Goal: Information Seeking & Learning: Learn about a topic

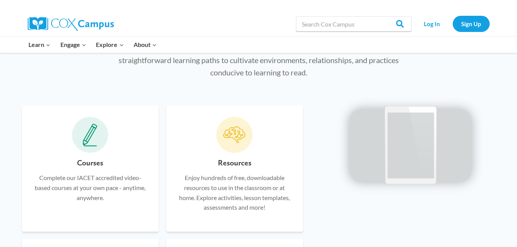
scroll to position [422, 0]
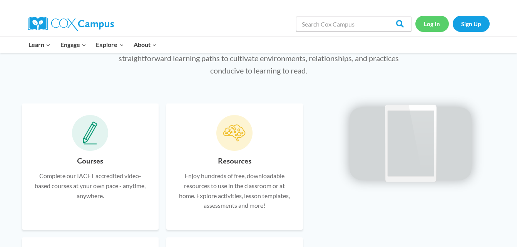
click at [434, 27] on link "Log In" at bounding box center [431, 24] width 33 height 16
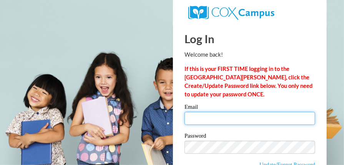
click at [220, 117] on input "Email" at bounding box center [250, 118] width 131 height 13
type input "[EMAIL_ADDRESS][DOMAIN_NAME]"
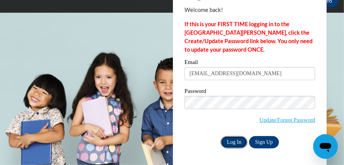
click at [225, 144] on input "Log In" at bounding box center [234, 142] width 27 height 12
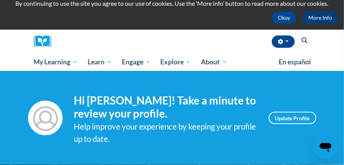
scroll to position [27, 0]
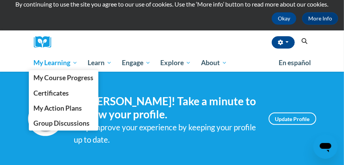
click at [60, 62] on span "My Learning" at bounding box center [55, 62] width 44 height 9
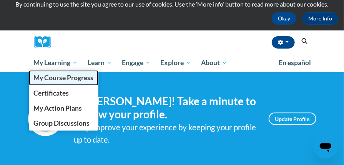
click at [70, 82] on link "My Course Progress" at bounding box center [64, 77] width 70 height 15
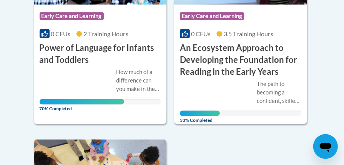
scroll to position [270, 0]
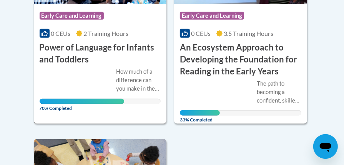
click at [125, 71] on div "How much of a difference can you make in the life of a child just by talking? A…" at bounding box center [139, 79] width 45 height 25
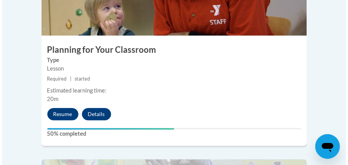
scroll to position [1745, 0]
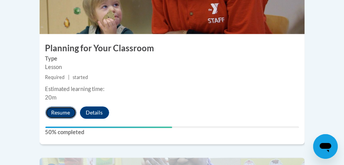
click at [65, 106] on button "Resume" at bounding box center [60, 112] width 31 height 12
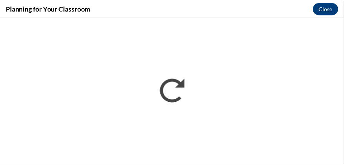
scroll to position [0, 0]
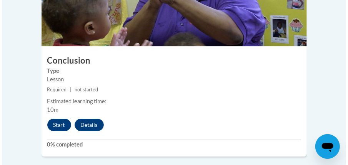
scroll to position [1936, 0]
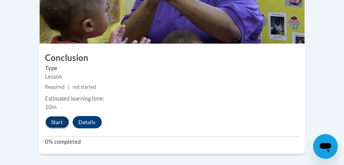
click at [66, 116] on button "Start" at bounding box center [57, 122] width 24 height 12
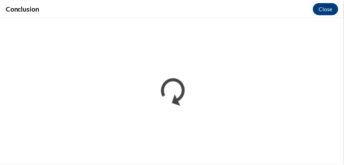
scroll to position [0, 0]
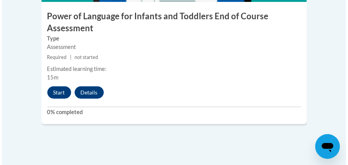
scroll to position [2173, 0]
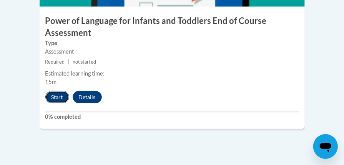
click at [53, 91] on button "Start" at bounding box center [57, 97] width 24 height 12
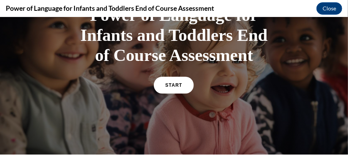
scroll to position [75, 0]
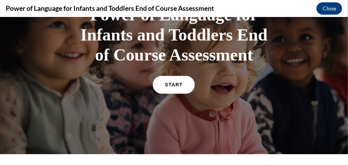
click at [173, 84] on span "START" at bounding box center [174, 84] width 18 height 6
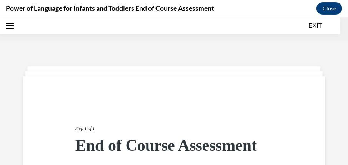
scroll to position [24, 0]
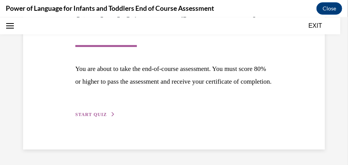
click at [103, 115] on span "START QUIZ" at bounding box center [91, 113] width 32 height 5
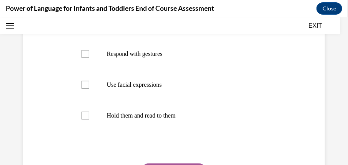
scroll to position [177, 0]
click at [84, 60] on label "Respond with gestures" at bounding box center [174, 53] width 200 height 31
click at [84, 57] on input "Respond with gestures" at bounding box center [86, 54] width 8 height 8
checkbox input "true"
click at [87, 87] on div at bounding box center [86, 84] width 8 height 8
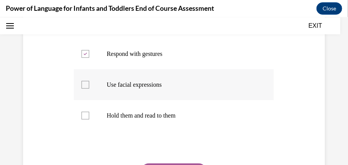
click at [87, 87] on input "Use facial expressions" at bounding box center [86, 84] width 8 height 8
checkbox input "true"
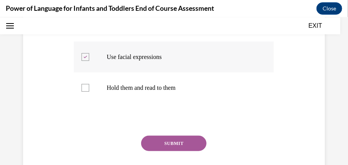
scroll to position [207, 0]
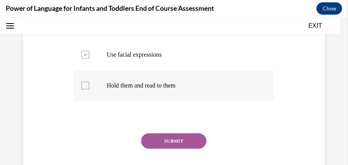
click at [82, 87] on div at bounding box center [86, 85] width 8 height 8
click at [82, 87] on input "Hold them and read to them" at bounding box center [86, 85] width 8 height 8
checkbox input "true"
click at [151, 138] on button "SUBMIT" at bounding box center [173, 140] width 65 height 15
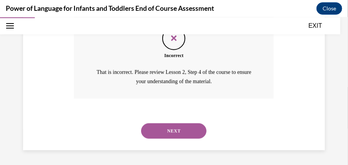
click at [157, 129] on button "NEXT" at bounding box center [173, 130] width 65 height 15
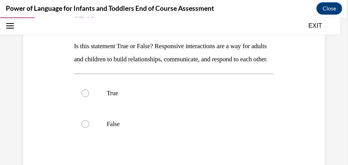
scroll to position [108, 0]
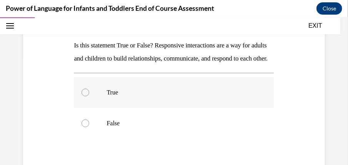
click at [83, 107] on label "True" at bounding box center [174, 92] width 200 height 31
click at [83, 96] on input "True" at bounding box center [86, 92] width 8 height 8
radio input "true"
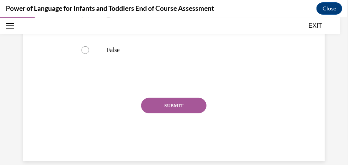
click at [152, 113] on button "SUBMIT" at bounding box center [173, 104] width 65 height 15
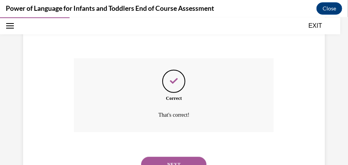
scroll to position [267, 0]
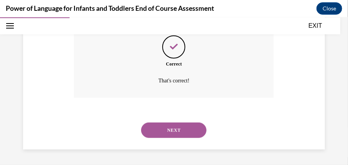
click at [155, 130] on button "NEXT" at bounding box center [173, 129] width 65 height 15
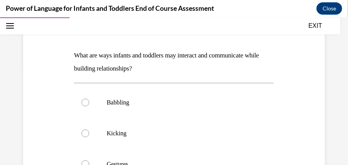
scroll to position [98, 0]
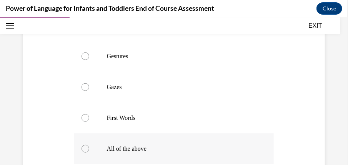
click at [86, 149] on div at bounding box center [86, 148] width 8 height 8
click at [86, 149] on input "All of the above" at bounding box center [86, 148] width 8 height 8
radio input "true"
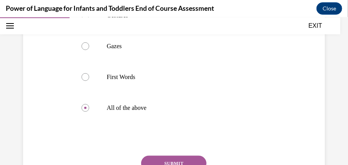
click at [155, 163] on button "SUBMIT" at bounding box center [173, 162] width 65 height 15
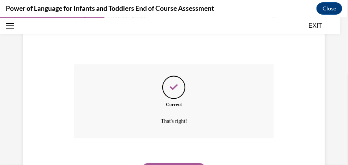
scroll to position [377, 0]
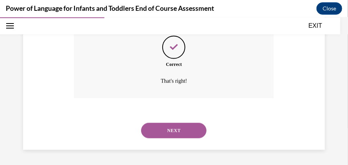
click at [172, 130] on button "NEXT" at bounding box center [173, 129] width 65 height 15
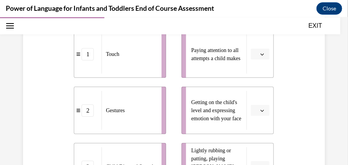
scroll to position [158, 0]
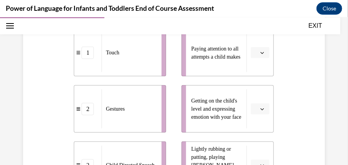
click at [255, 76] on li "Paying attention to all attempts a child makes" at bounding box center [228, 51] width 92 height 47
click at [255, 58] on button "button" at bounding box center [260, 53] width 19 height 12
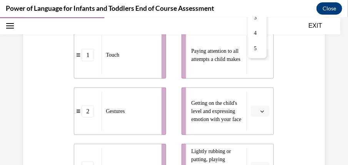
scroll to position [158, 0]
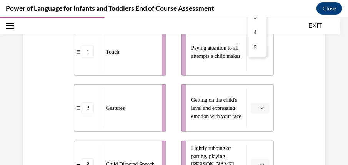
click at [62, 77] on div "Question 04/10 Please match each example with the correct element of responsive…" at bounding box center [174, 160] width 306 height 470
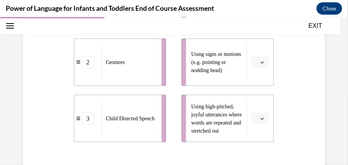
scroll to position [314, 0]
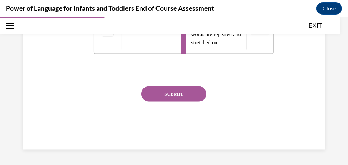
click at [161, 93] on button "SUBMIT" at bounding box center [173, 93] width 65 height 15
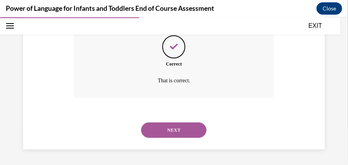
scroll to position [480, 0]
click at [173, 126] on button "NEXT" at bounding box center [173, 129] width 65 height 15
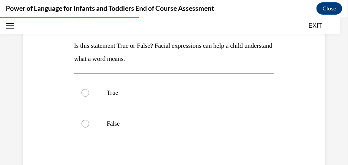
scroll to position [108, 0]
click at [84, 95] on div at bounding box center [86, 92] width 8 height 8
click at [84, 95] on input "True" at bounding box center [86, 92] width 8 height 8
radio input "true"
click at [88, 127] on label "False" at bounding box center [174, 122] width 200 height 31
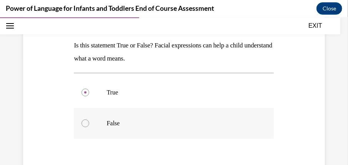
click at [88, 127] on input "False" at bounding box center [86, 123] width 8 height 8
radio input "true"
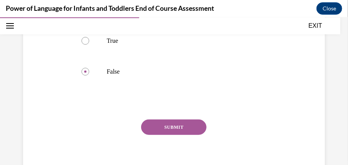
click at [163, 127] on button "SUBMIT" at bounding box center [173, 126] width 65 height 15
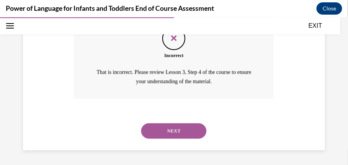
click at [176, 133] on button "NEXT" at bounding box center [173, 130] width 65 height 15
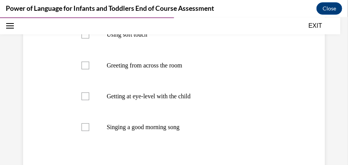
scroll to position [198, 0]
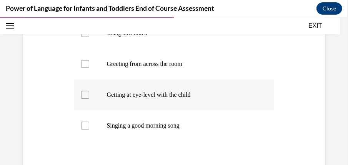
click at [86, 98] on label "Getting at eye-level with the child" at bounding box center [174, 94] width 200 height 31
click at [86, 98] on input "Getting at eye-level with the child" at bounding box center [86, 94] width 8 height 8
checkbox input "true"
click at [88, 127] on div at bounding box center [86, 125] width 8 height 8
click at [88, 127] on input "Singing a good morning song" at bounding box center [86, 125] width 8 height 8
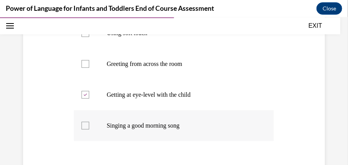
checkbox input "true"
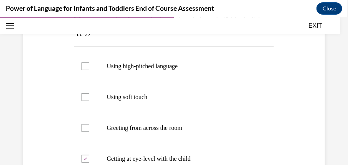
scroll to position [133, 0]
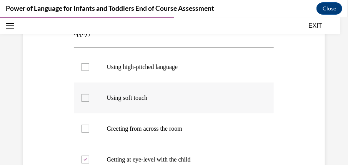
click at [86, 98] on div at bounding box center [86, 97] width 8 height 8
click at [86, 98] on input "Using soft touch" at bounding box center [86, 97] width 8 height 8
checkbox input "true"
click at [85, 130] on div at bounding box center [86, 128] width 8 height 8
click at [85, 130] on input "Greeting from across the room" at bounding box center [86, 128] width 8 height 8
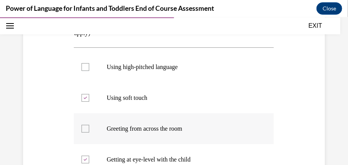
checkbox input "true"
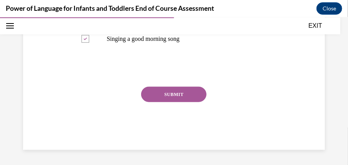
click at [155, 93] on button "SUBMIT" at bounding box center [173, 93] width 65 height 15
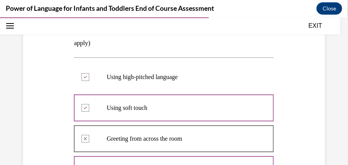
scroll to position [0, 0]
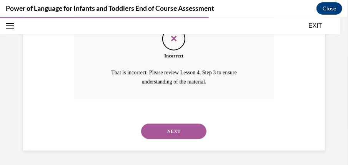
click at [162, 137] on button "NEXT" at bounding box center [173, 130] width 65 height 15
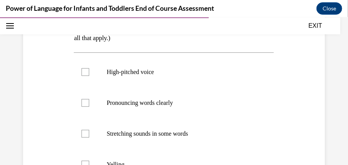
scroll to position [129, 0]
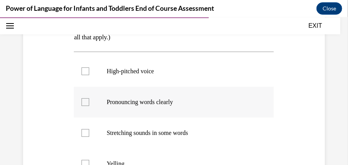
click at [82, 105] on div at bounding box center [86, 102] width 8 height 8
click at [82, 105] on input "Pronouncing words clearly" at bounding box center [86, 102] width 8 height 8
checkbox input "true"
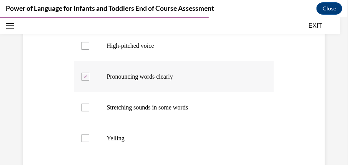
scroll to position [156, 0]
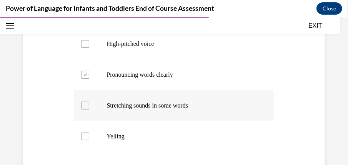
click at [88, 108] on label "Stretching sounds in some words" at bounding box center [174, 105] width 200 height 31
click at [88, 108] on input "Stretching sounds in some words" at bounding box center [86, 105] width 8 height 8
checkbox input "true"
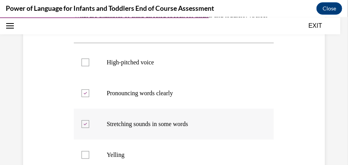
scroll to position [137, 0]
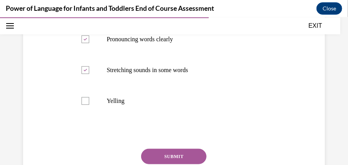
click at [155, 154] on button "SUBMIT" at bounding box center [173, 155] width 65 height 15
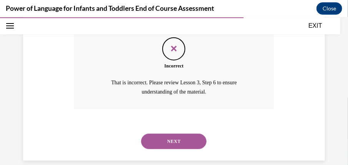
click at [164, 148] on button "NEXT" at bounding box center [173, 140] width 65 height 15
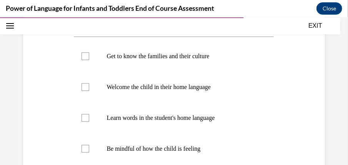
scroll to position [146, 0]
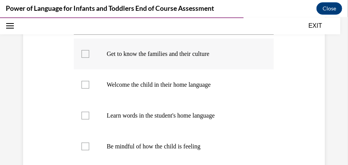
click at [91, 57] on label "Get to know the families and their culture" at bounding box center [174, 53] width 200 height 31
click at [89, 57] on input "Get to know the families and their culture" at bounding box center [86, 54] width 8 height 8
checkbox input "true"
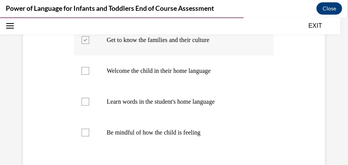
scroll to position [165, 0]
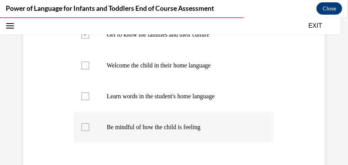
click at [84, 127] on div at bounding box center [86, 127] width 8 height 8
click at [84, 127] on input "Be mindful of how the child is feeling" at bounding box center [86, 127] width 8 height 8
checkbox input "true"
click at [84, 92] on div at bounding box center [86, 96] width 8 height 8
click at [84, 92] on input "Learn words in the student's home language" at bounding box center [86, 96] width 8 height 8
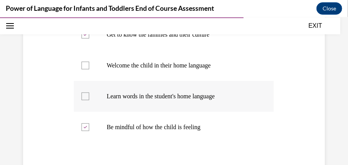
checkbox input "true"
click at [85, 126] on icon at bounding box center [85, 126] width 3 height 3
click at [85, 126] on input "Be mindful of how the child is feeling" at bounding box center [86, 127] width 8 height 8
checkbox input "false"
click at [82, 69] on label "Welcome the child in their home language" at bounding box center [174, 65] width 200 height 31
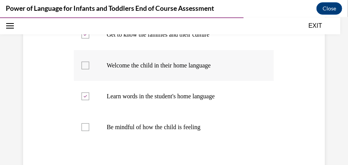
click at [82, 69] on input "Welcome the child in their home language" at bounding box center [86, 65] width 8 height 8
checkbox input "true"
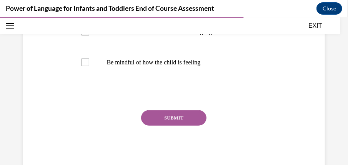
click at [148, 116] on button "SUBMIT" at bounding box center [173, 117] width 65 height 15
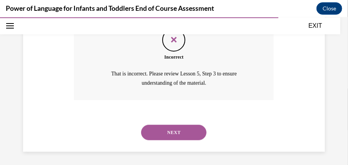
scroll to position [325, 0]
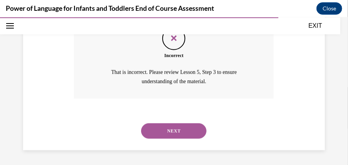
click at [156, 124] on button "NEXT" at bounding box center [173, 130] width 65 height 15
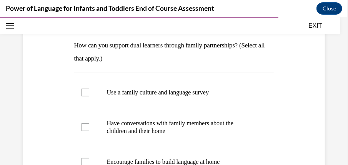
scroll to position [108, 0]
drag, startPoint x: 156, startPoint y: 124, endPoint x: 302, endPoint y: 30, distance: 173.5
click at [302, 30] on div "EXIT" at bounding box center [170, 25] width 340 height 17
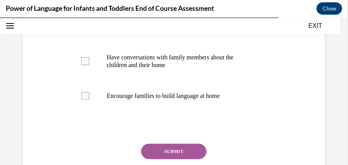
scroll to position [166, 0]
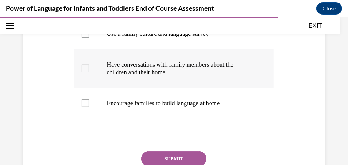
click at [80, 66] on label "Have conversations with family members about the children and their home" at bounding box center [174, 68] width 200 height 38
click at [82, 66] on input "Have conversations with family members about the children and their home" at bounding box center [86, 68] width 8 height 8
checkbox input "true"
click at [83, 112] on label "Encourage families to build language at home" at bounding box center [174, 102] width 200 height 31
click at [83, 107] on input "Encourage families to build language at home" at bounding box center [86, 103] width 8 height 8
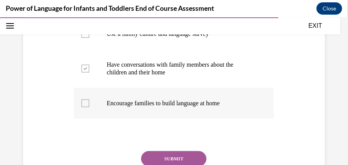
checkbox input "true"
click at [153, 154] on button "SUBMIT" at bounding box center [173, 157] width 65 height 15
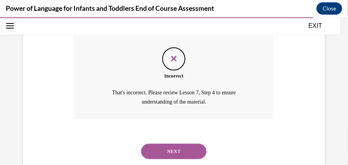
click at [153, 154] on button "NEXT" at bounding box center [173, 150] width 65 height 15
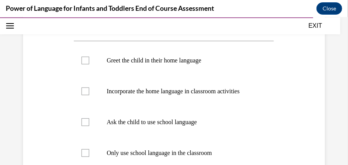
scroll to position [142, 0]
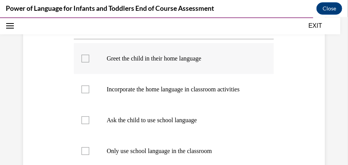
click at [85, 55] on div at bounding box center [86, 58] width 8 height 8
click at [85, 55] on input "Greet the child in their home language" at bounding box center [86, 58] width 8 height 8
checkbox input "true"
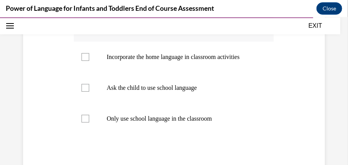
scroll to position [175, 0]
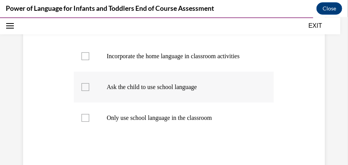
click at [84, 83] on div at bounding box center [86, 87] width 8 height 8
click at [84, 83] on input "Ask the child to use school language" at bounding box center [86, 87] width 8 height 8
click at [82, 83] on div at bounding box center [86, 87] width 8 height 8
click at [82, 83] on input "Ask the child to use school language" at bounding box center [86, 87] width 8 height 8
checkbox input "false"
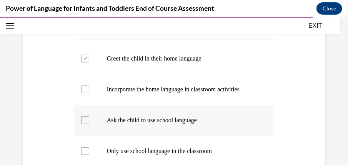
scroll to position [142, 0]
click at [85, 89] on div at bounding box center [86, 89] width 8 height 8
click at [85, 89] on input "Incorporate the home language in classroom activities" at bounding box center [86, 89] width 8 height 8
checkbox input "true"
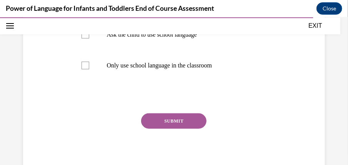
click at [157, 121] on button "SUBMIT" at bounding box center [173, 120] width 65 height 15
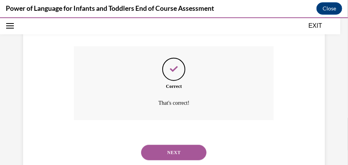
scroll to position [316, 0]
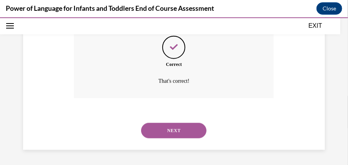
click at [158, 131] on button "NEXT" at bounding box center [173, 129] width 65 height 15
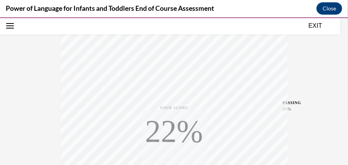
scroll to position [120, 0]
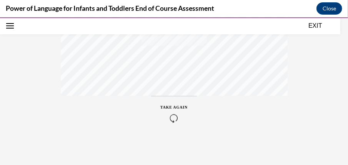
click at [176, 112] on div "TAKE AGAIN" at bounding box center [173, 113] width 27 height 18
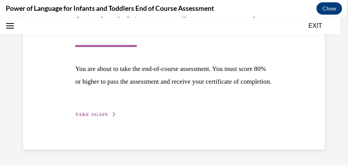
scroll to position [137, 0]
click at [82, 114] on span "TAKE AGAIN" at bounding box center [91, 113] width 33 height 5
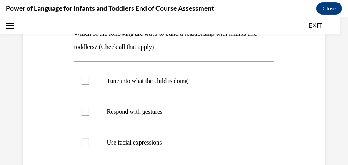
scroll to position [120, 0]
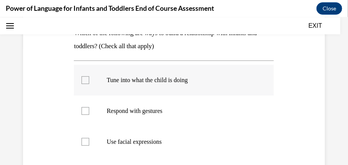
click at [85, 77] on div at bounding box center [86, 80] width 8 height 8
click at [85, 77] on input "Tune into what the child is doing" at bounding box center [86, 80] width 8 height 8
checkbox input "true"
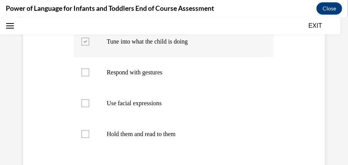
scroll to position [160, 0]
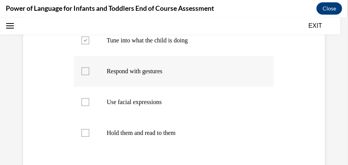
click at [84, 71] on div at bounding box center [86, 71] width 8 height 8
click at [84, 71] on input "Respond with gestures" at bounding box center [86, 71] width 8 height 8
checkbox input "true"
click at [84, 108] on label "Use facial expressions" at bounding box center [174, 101] width 200 height 31
click at [84, 105] on input "Use facial expressions" at bounding box center [86, 102] width 8 height 8
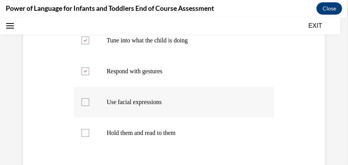
checkbox input "true"
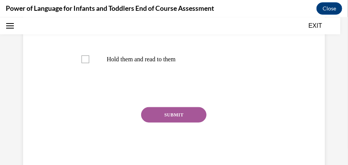
click at [155, 120] on button "SUBMIT" at bounding box center [173, 114] width 65 height 15
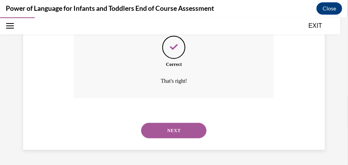
click at [164, 132] on button "NEXT" at bounding box center [173, 129] width 65 height 15
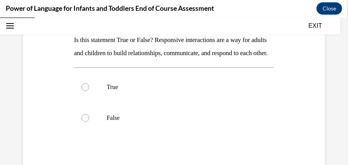
scroll to position [114, 0]
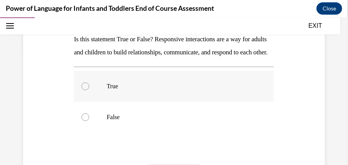
click at [86, 90] on div at bounding box center [86, 86] width 8 height 8
click at [86, 90] on input "True" at bounding box center [86, 86] width 8 height 8
radio input "true"
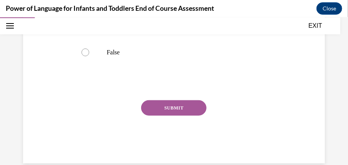
click at [154, 115] on button "SUBMIT" at bounding box center [173, 107] width 65 height 15
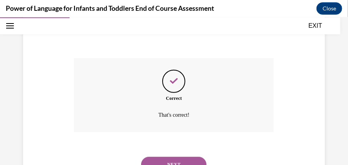
scroll to position [267, 0]
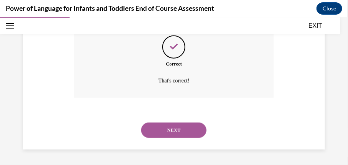
click at [159, 130] on button "NEXT" at bounding box center [173, 129] width 65 height 15
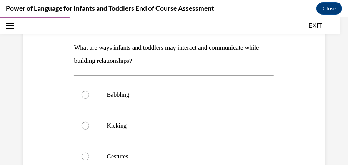
scroll to position [105, 0]
click at [82, 94] on div at bounding box center [86, 94] width 8 height 8
click at [82, 94] on input "Babbling" at bounding box center [86, 94] width 8 height 8
radio input "true"
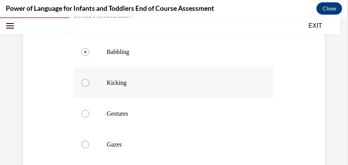
click at [81, 87] on label "Kicking" at bounding box center [174, 82] width 200 height 31
click at [82, 86] on input "Kicking" at bounding box center [86, 82] width 8 height 8
radio input "true"
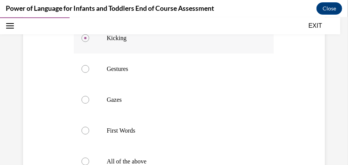
scroll to position [196, 0]
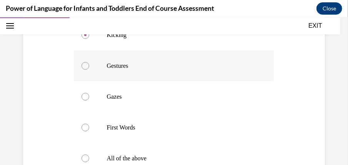
click at [86, 69] on label "Gestures" at bounding box center [174, 65] width 200 height 31
click at [86, 69] on input "Gestures" at bounding box center [86, 66] width 8 height 8
radio input "true"
click at [85, 100] on label "Gazes" at bounding box center [174, 96] width 200 height 31
click at [85, 100] on input "Gazes" at bounding box center [86, 96] width 8 height 8
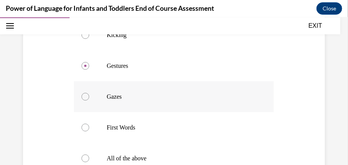
radio input "true"
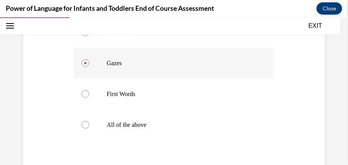
scroll to position [250, 0]
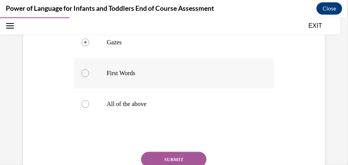
click at [85, 74] on div at bounding box center [86, 73] width 8 height 8
click at [85, 74] on input "First Words" at bounding box center [86, 73] width 8 height 8
radio input "true"
click at [85, 114] on label "All of the above" at bounding box center [174, 103] width 200 height 31
click at [85, 107] on input "All of the above" at bounding box center [86, 104] width 8 height 8
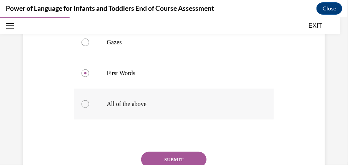
radio input "true"
click at [83, 104] on div at bounding box center [86, 104] width 8 height 8
click at [83, 104] on input "All of the above" at bounding box center [86, 104] width 8 height 8
click at [155, 156] on button "SUBMIT" at bounding box center [173, 158] width 65 height 15
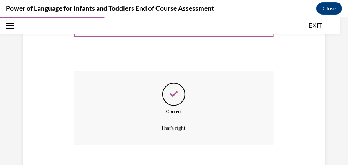
scroll to position [377, 0]
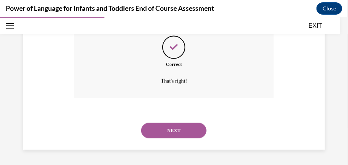
click at [150, 130] on button "NEXT" at bounding box center [173, 129] width 65 height 15
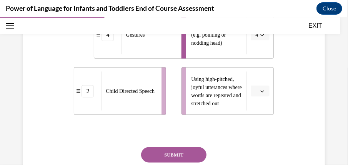
scroll to position [344, 0]
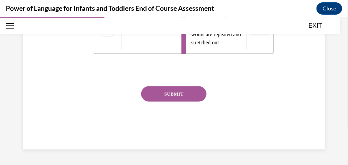
click at [154, 93] on button "SUBMIT" at bounding box center [173, 93] width 65 height 15
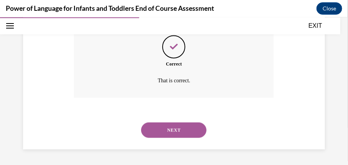
scroll to position [480, 0]
click at [162, 130] on button "NEXT" at bounding box center [173, 129] width 65 height 15
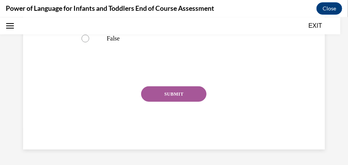
scroll to position [22, 0]
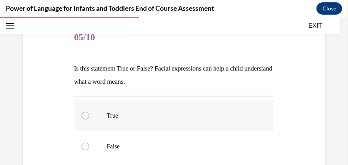
click at [91, 117] on label "True" at bounding box center [174, 115] width 200 height 31
click at [89, 117] on input "True" at bounding box center [86, 115] width 8 height 8
radio input "true"
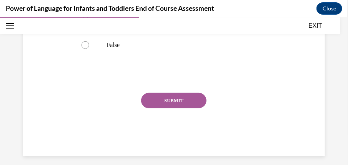
click at [146, 95] on button "SUBMIT" at bounding box center [173, 99] width 65 height 15
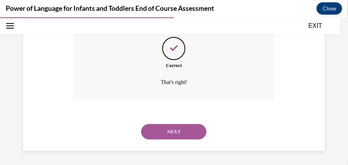
scroll to position [254, 0]
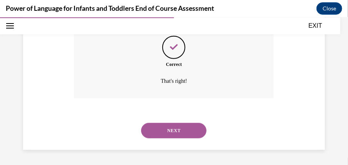
click at [150, 133] on button "NEXT" at bounding box center [173, 129] width 65 height 15
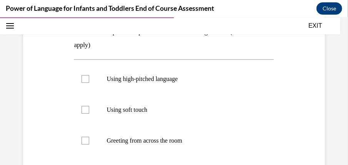
scroll to position [138, 0]
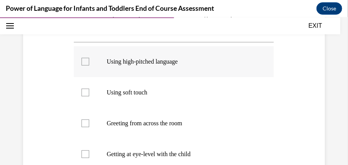
click at [77, 59] on label "Using high-pitched language" at bounding box center [174, 61] width 200 height 31
click at [82, 59] on input "Using high-pitched language" at bounding box center [86, 61] width 8 height 8
checkbox input "true"
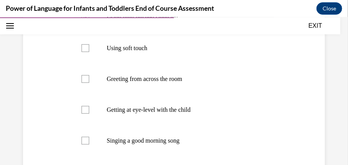
scroll to position [183, 0]
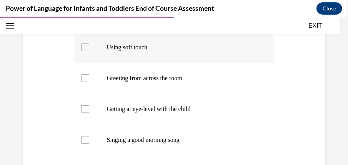
click at [82, 48] on div at bounding box center [86, 47] width 8 height 8
click at [82, 48] on input "Using soft touch" at bounding box center [86, 47] width 8 height 8
checkbox input "true"
click at [85, 81] on label "Greeting from across the room" at bounding box center [174, 77] width 200 height 31
click at [85, 81] on input "Greeting from across the room" at bounding box center [86, 78] width 8 height 8
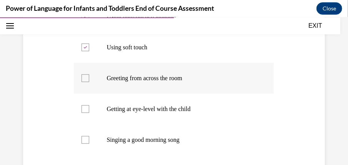
checkbox input "true"
click at [91, 106] on label "Getting at eye-level with the child" at bounding box center [174, 108] width 200 height 31
click at [89, 106] on input "Getting at eye-level with the child" at bounding box center [86, 109] width 8 height 8
checkbox input "true"
click at [80, 77] on label "Greeting from across the room" at bounding box center [174, 77] width 200 height 31
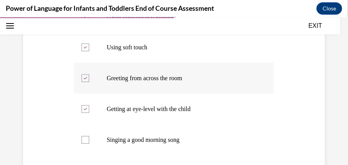
click at [82, 77] on input "Greeting from across the room" at bounding box center [86, 78] width 8 height 8
checkbox input "false"
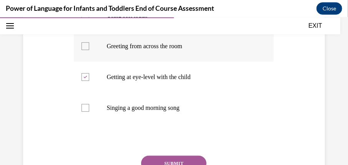
scroll to position [219, 0]
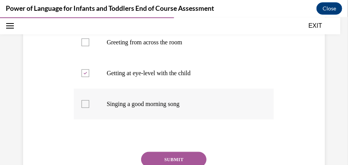
click at [90, 103] on label "Singing a good morning song" at bounding box center [174, 103] width 200 height 31
click at [89, 103] on input "Singing a good morning song" at bounding box center [86, 104] width 8 height 8
checkbox input "true"
click at [161, 158] on button "SUBMIT" at bounding box center [173, 158] width 65 height 15
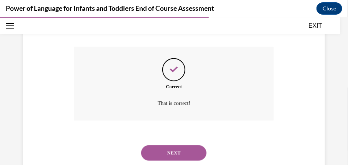
scroll to position [347, 0]
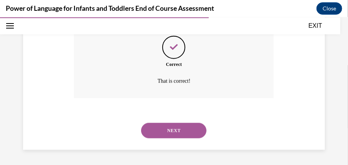
click at [153, 130] on button "NEXT" at bounding box center [173, 129] width 65 height 15
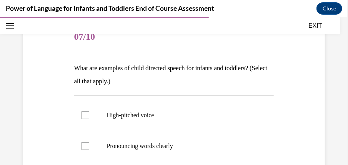
scroll to position [87, 0]
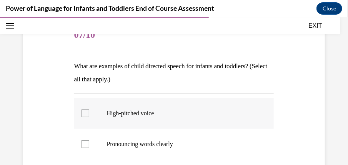
click at [92, 121] on label "High-pitched voice" at bounding box center [174, 112] width 200 height 31
click at [89, 117] on input "High-pitched voice" at bounding box center [86, 113] width 8 height 8
checkbox input "true"
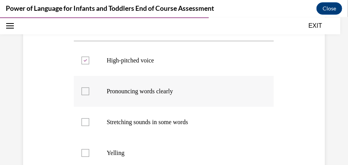
click at [92, 94] on label "Pronouncing words clearly" at bounding box center [174, 90] width 200 height 31
click at [89, 94] on input "Pronouncing words clearly" at bounding box center [86, 91] width 8 height 8
checkbox input "true"
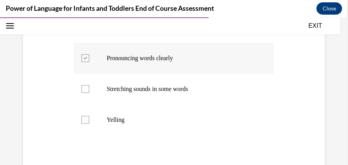
scroll to position [187, 0]
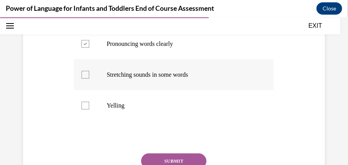
click at [91, 76] on label "Stretching sounds in some words" at bounding box center [174, 74] width 200 height 31
click at [89, 76] on input "Stretching sounds in some words" at bounding box center [86, 74] width 8 height 8
checkbox input "true"
click at [155, 155] on button "SUBMIT" at bounding box center [173, 160] width 65 height 15
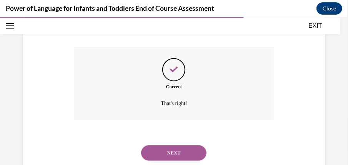
scroll to position [316, 0]
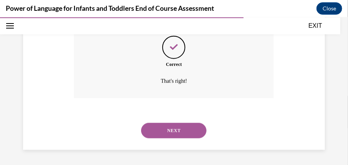
click at [159, 136] on button "NEXT" at bounding box center [173, 129] width 65 height 15
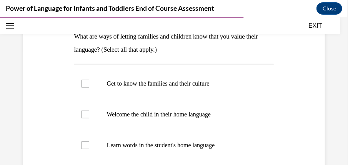
scroll to position [120, 0]
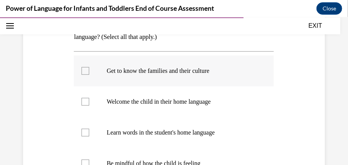
click at [90, 73] on label "Get to know the families and their culture" at bounding box center [174, 70] width 200 height 31
click at [89, 73] on input "Get to know the families and their culture" at bounding box center [86, 71] width 8 height 8
checkbox input "true"
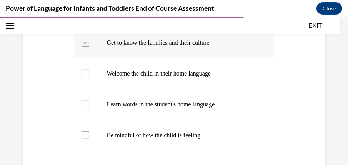
scroll to position [160, 0]
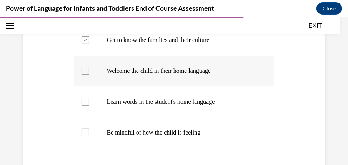
click at [86, 69] on div at bounding box center [86, 71] width 8 height 8
click at [86, 69] on input "Welcome the child in their home language" at bounding box center [86, 71] width 8 height 8
checkbox input "true"
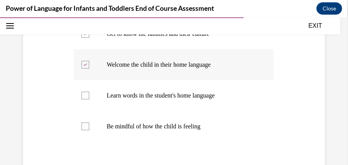
scroll to position [165, 0]
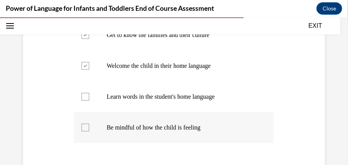
click at [87, 126] on div at bounding box center [86, 127] width 8 height 8
click at [87, 126] on input "Be mindful of how the child is feeling" at bounding box center [86, 127] width 8 height 8
checkbox input "true"
click at [89, 92] on label "Learn words in the student's home language" at bounding box center [174, 96] width 200 height 31
click at [89, 92] on input "Learn words in the student's home language" at bounding box center [86, 96] width 8 height 8
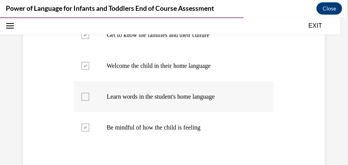
checkbox input "true"
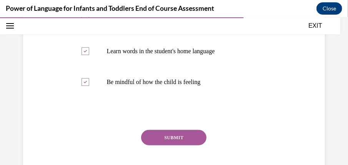
click at [158, 139] on button "SUBMIT" at bounding box center [173, 136] width 65 height 15
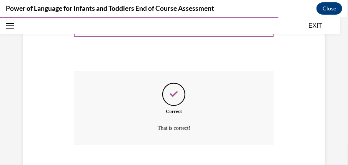
scroll to position [316, 0]
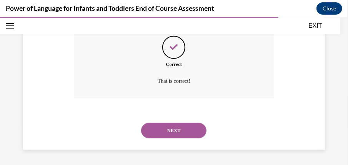
click at [160, 130] on button "NEXT" at bounding box center [173, 129] width 65 height 15
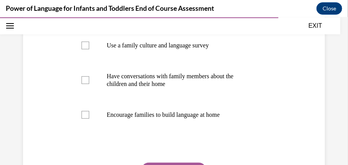
scroll to position [158, 0]
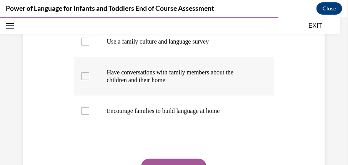
click at [91, 74] on label "Have conversations with family members about the children and their home" at bounding box center [174, 76] width 200 height 38
click at [89, 74] on input "Have conversations with family members about the children and their home" at bounding box center [86, 76] width 8 height 8
checkbox input "true"
click at [90, 110] on label "Encourage families to build language at home" at bounding box center [174, 110] width 200 height 31
click at [89, 110] on input "Encourage families to build language at home" at bounding box center [86, 111] width 8 height 8
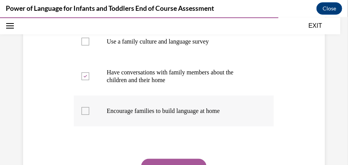
checkbox input "true"
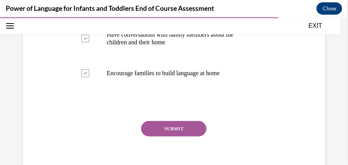
click at [152, 129] on button "SUBMIT" at bounding box center [173, 127] width 65 height 15
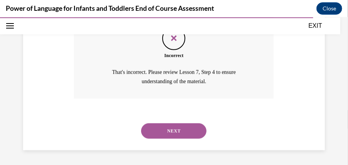
click at [157, 125] on button "NEXT" at bounding box center [173, 130] width 65 height 15
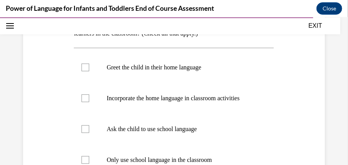
scroll to position [135, 0]
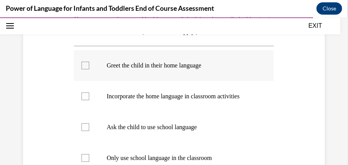
click at [84, 70] on label "Greet the child in their home language" at bounding box center [174, 65] width 200 height 31
click at [84, 69] on input "Greet the child in their home language" at bounding box center [86, 65] width 8 height 8
checkbox input "true"
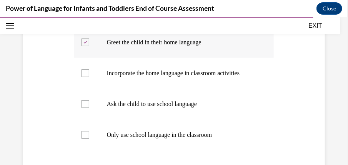
scroll to position [159, 0]
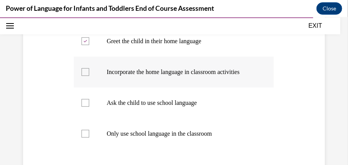
click at [84, 70] on div at bounding box center [86, 72] width 8 height 8
click at [84, 70] on input "Incorporate the home language in classroom activities" at bounding box center [86, 72] width 8 height 8
checkbox input "true"
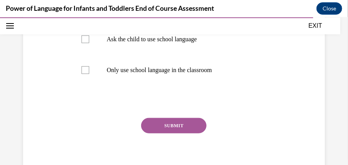
click at [157, 125] on button "SUBMIT" at bounding box center [173, 124] width 65 height 15
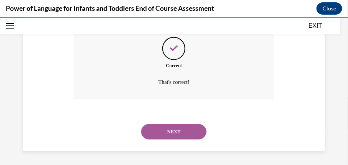
scroll to position [316, 0]
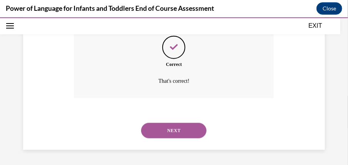
click at [163, 128] on button "NEXT" at bounding box center [173, 129] width 65 height 15
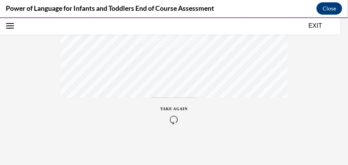
scroll to position [247, 0]
click at [313, 26] on button "EXIT" at bounding box center [315, 25] width 46 height 9
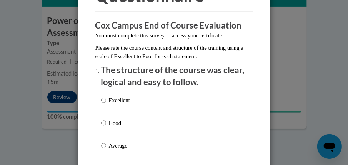
scroll to position [85, 0]
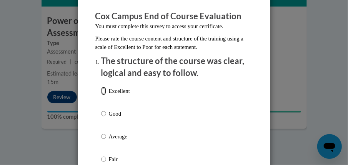
click at [102, 94] on input "Excellent" at bounding box center [103, 91] width 5 height 8
radio input "true"
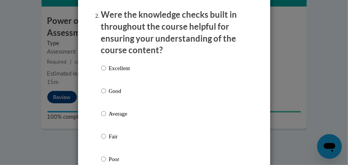
scroll to position [292, 0]
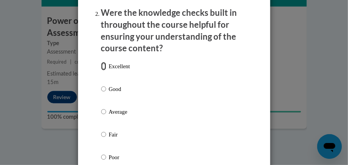
click at [102, 67] on input "Excellent" at bounding box center [103, 66] width 5 height 8
radio input "true"
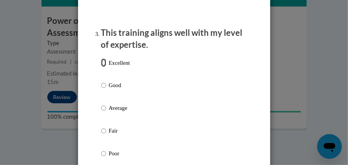
click at [103, 63] on input "Excellent" at bounding box center [103, 62] width 5 height 8
radio input "true"
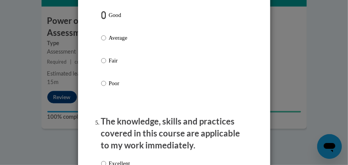
click at [103, 18] on input "Good" at bounding box center [103, 15] width 5 height 8
radio input "true"
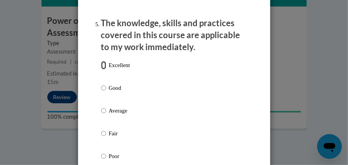
click at [102, 67] on input "Excellent" at bounding box center [103, 65] width 5 height 8
radio input "true"
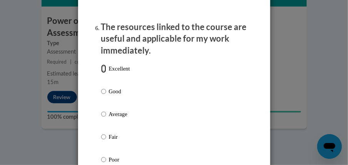
click at [104, 70] on input "Excellent" at bounding box center [103, 68] width 5 height 8
radio input "true"
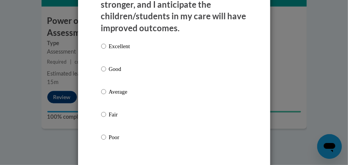
click at [112, 65] on p "Good" at bounding box center [119, 69] width 21 height 8
click at [106, 65] on input "Good" at bounding box center [103, 69] width 5 height 8
radio input "true"
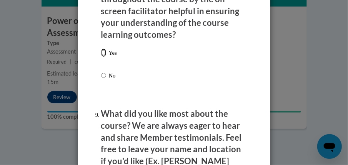
click at [103, 52] on input "Yes" at bounding box center [103, 52] width 5 height 8
radio input "true"
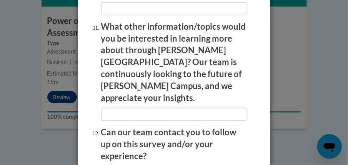
scroll to position [1660, 0]
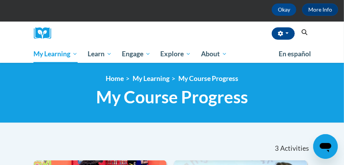
scroll to position [35, 0]
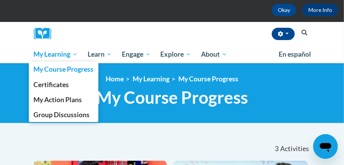
click at [50, 48] on link "My Learning" at bounding box center [56, 54] width 54 height 18
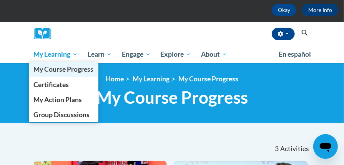
click at [57, 72] on span "My Course Progress" at bounding box center [63, 69] width 60 height 8
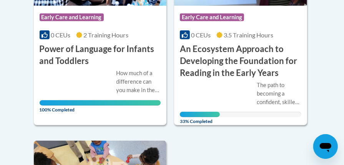
scroll to position [268, 0]
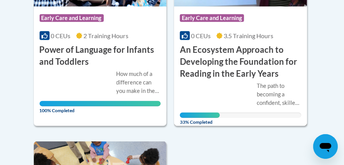
click at [198, 87] on div "The path to becoming a confident, skilled reader begins very early in life- in …" at bounding box center [241, 100] width 122 height 37
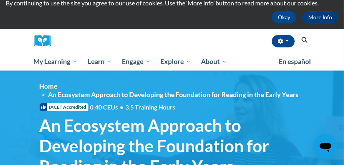
scroll to position [26, 0]
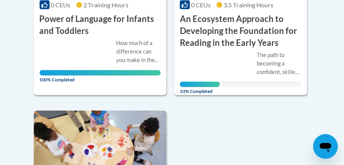
scroll to position [282, 0]
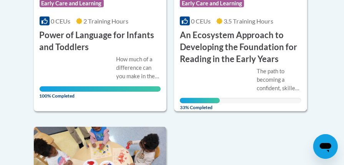
click at [209, 56] on h3 "An Ecosystem Approach to Developing the Foundation for Reading in the Early Yea…" at bounding box center [241, 46] width 122 height 35
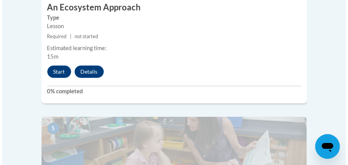
scroll to position [1024, 0]
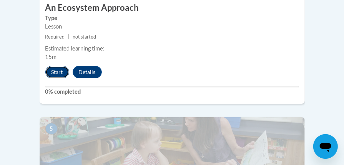
click at [56, 66] on button "Start" at bounding box center [57, 72] width 24 height 12
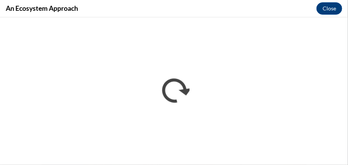
scroll to position [0, 0]
click at [276, 10] on div "An Ecosystem Approach Close" at bounding box center [174, 8] width 348 height 17
